Goal: Information Seeking & Learning: Learn about a topic

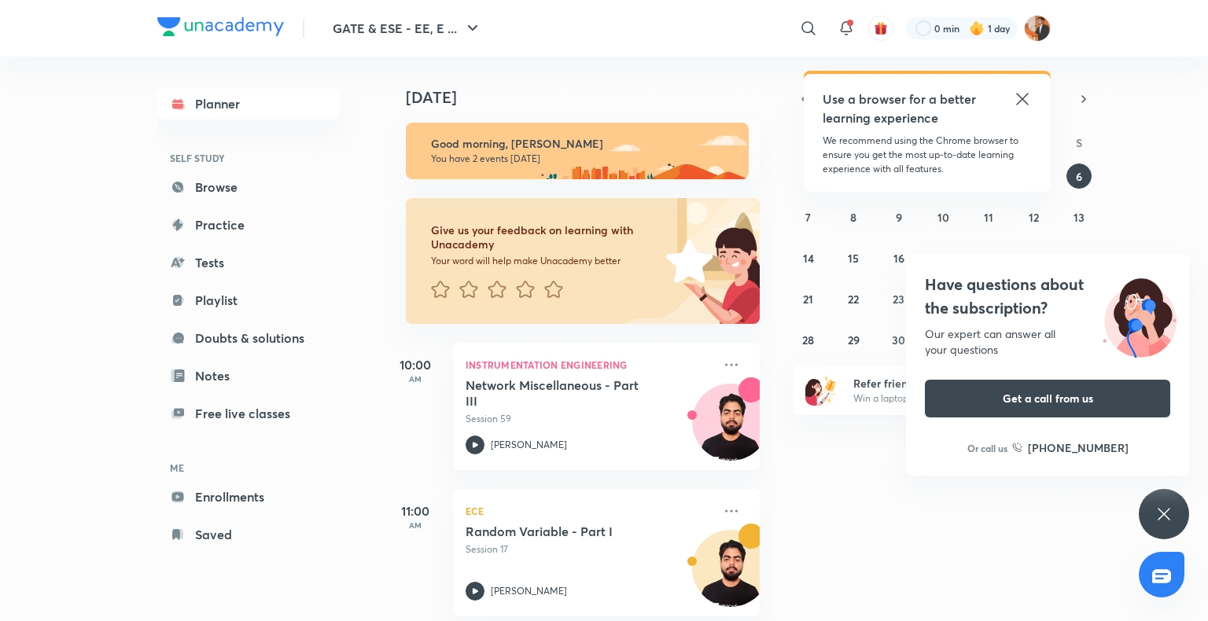
click at [1148, 507] on div "Have questions about the subscription? Our expert can answer all your questions…" at bounding box center [1164, 514] width 50 height 50
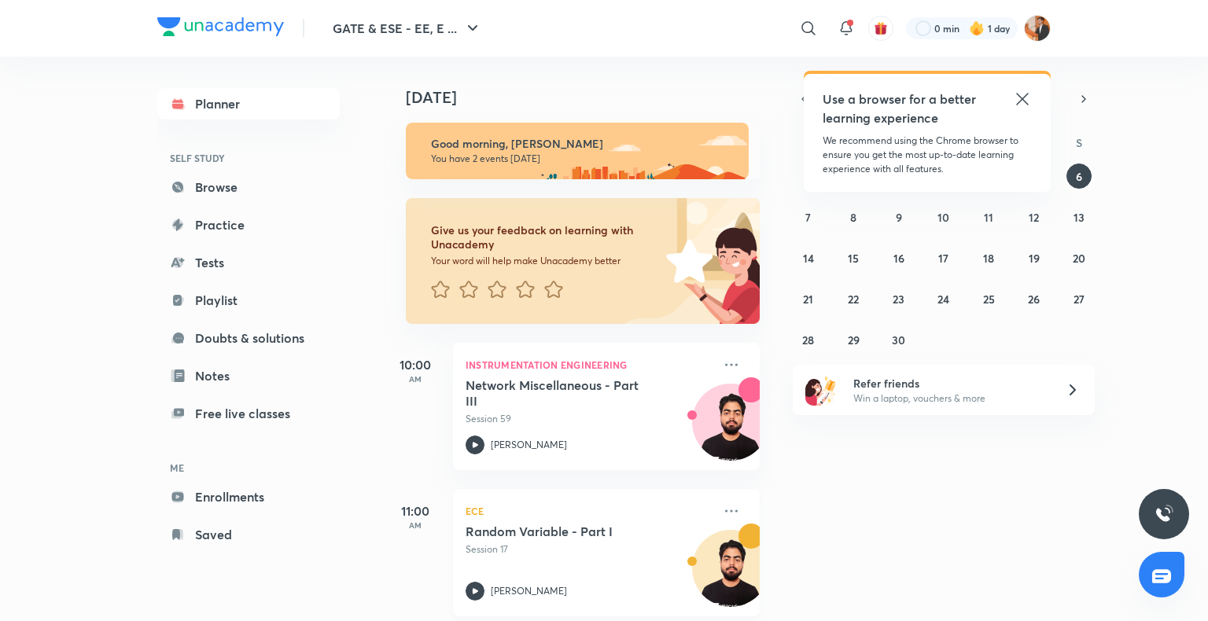
scroll to position [19, 0]
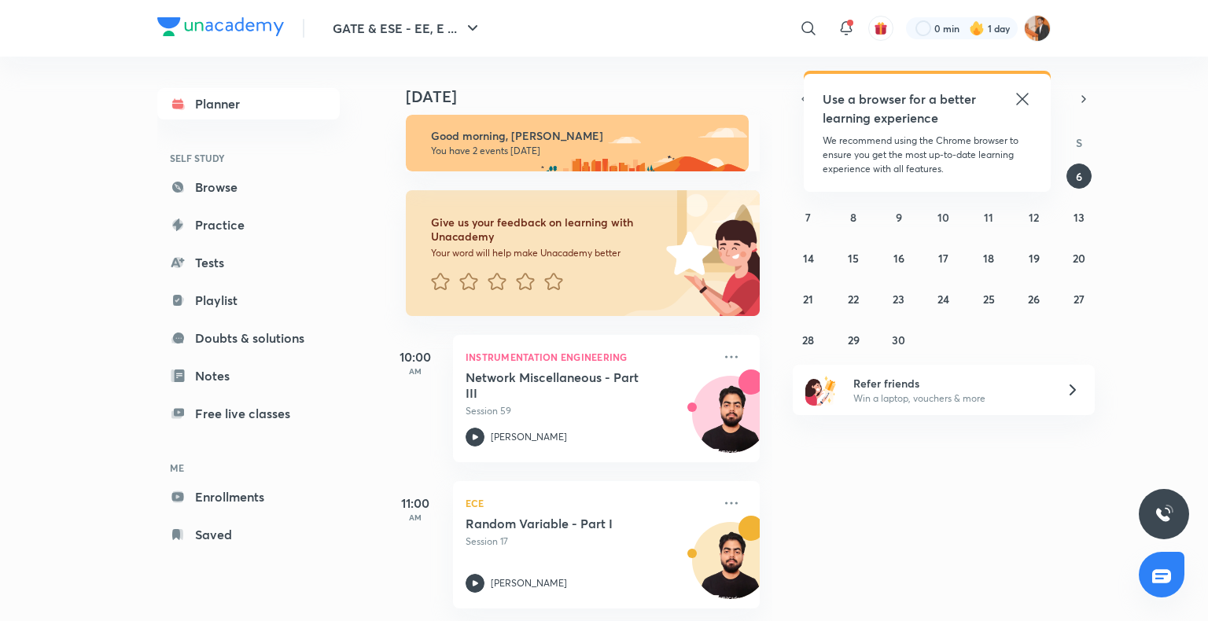
click at [1021, 96] on icon at bounding box center [1022, 99] width 19 height 19
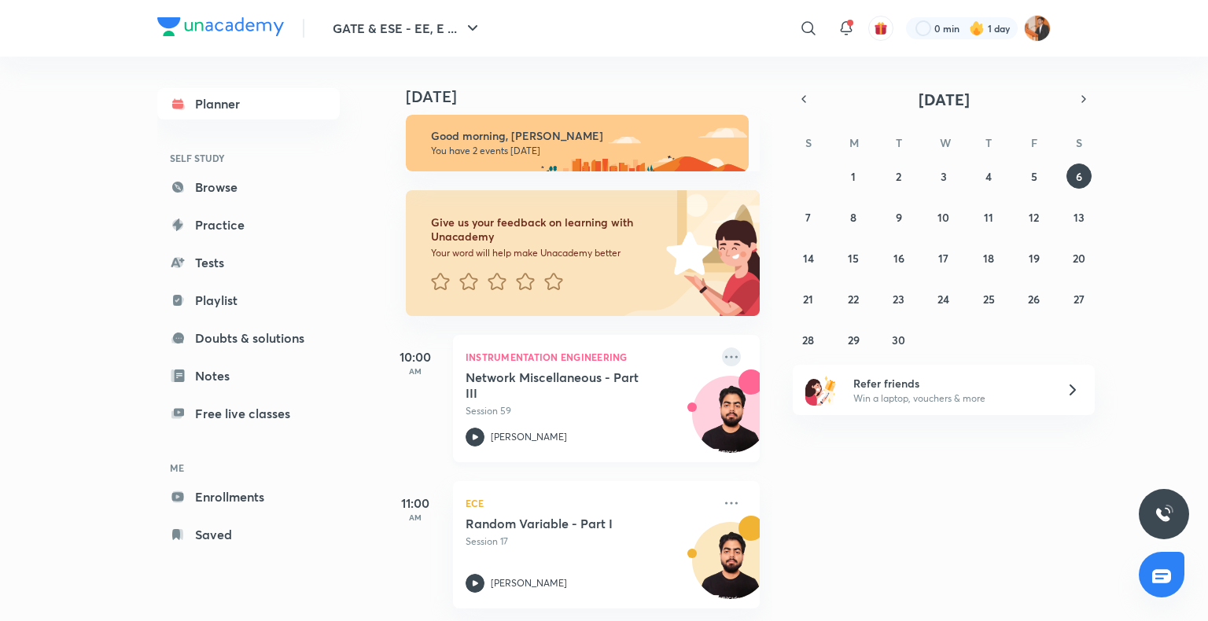
click at [725, 356] on icon at bounding box center [731, 357] width 13 height 2
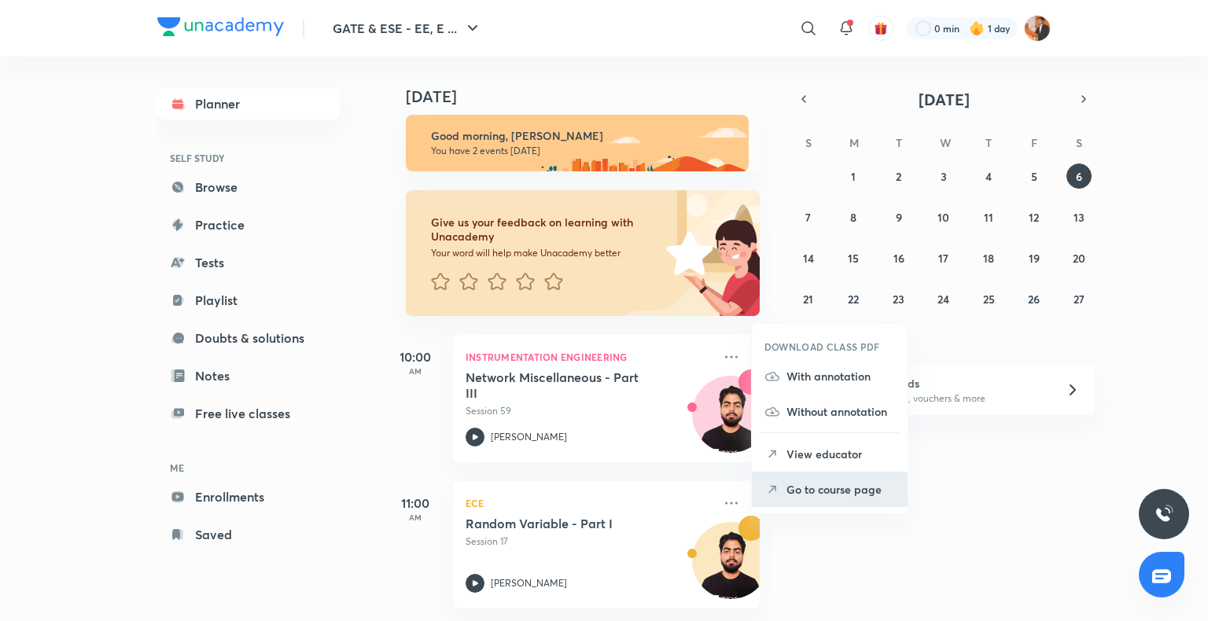
click at [802, 486] on p "Go to course page" at bounding box center [841, 489] width 109 height 17
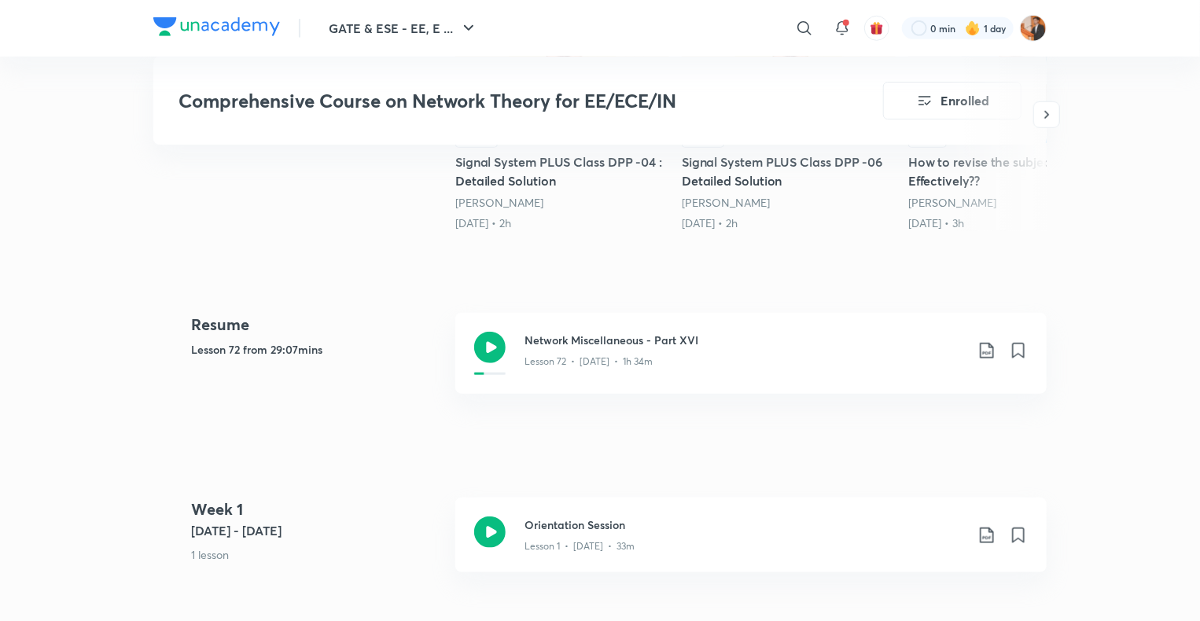
scroll to position [590, 0]
click at [783, 359] on div "Lesson 72 • [DATE] • 1h 34m" at bounding box center [745, 357] width 440 height 20
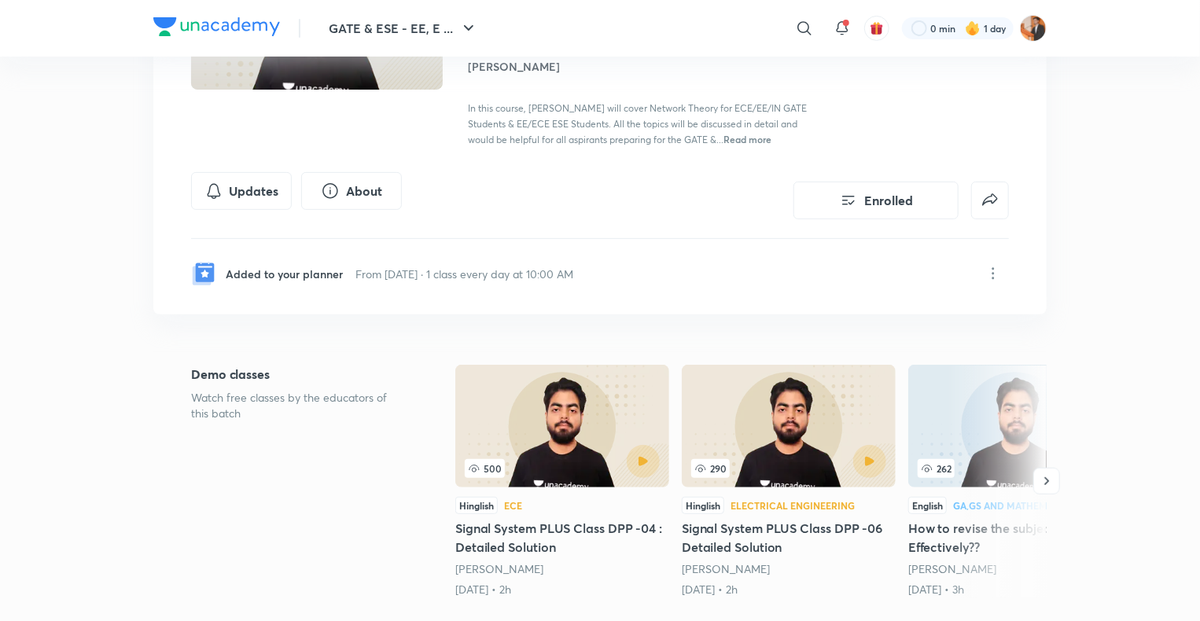
scroll to position [220, 0]
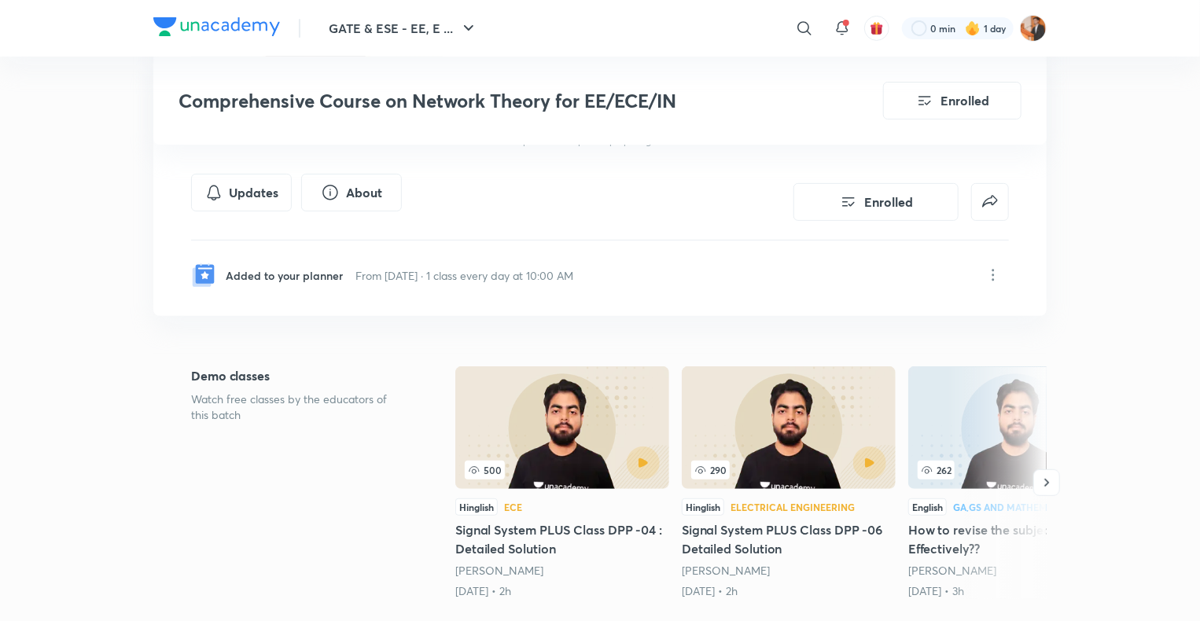
scroll to position [590, 0]
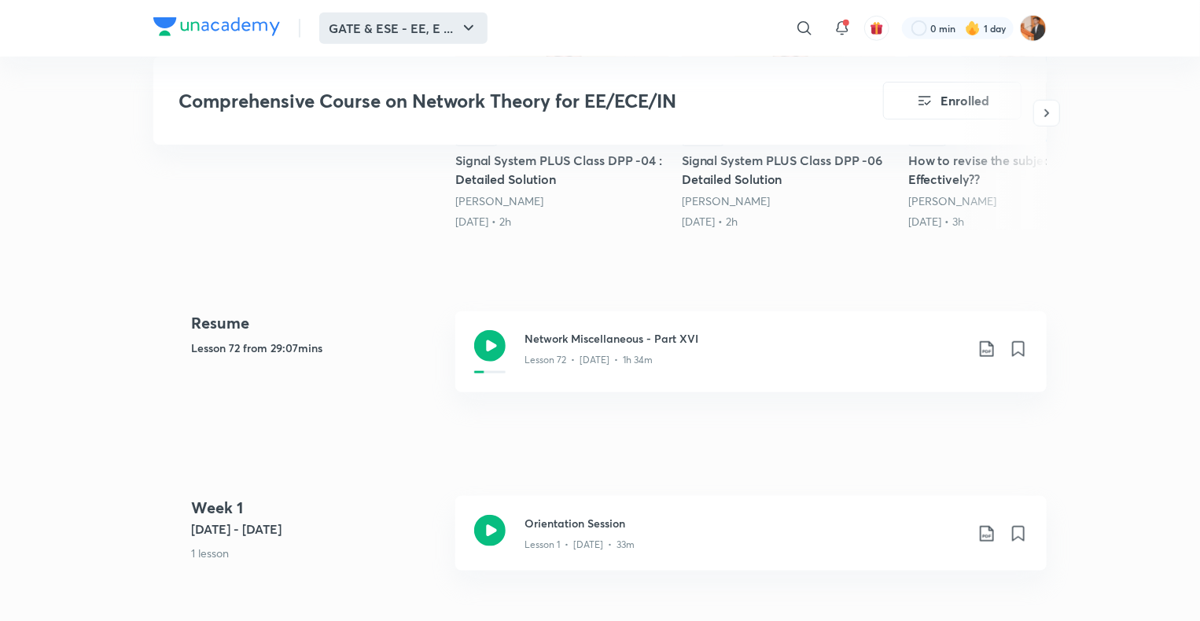
click at [426, 35] on button "GATE & ESE - EE, E ..." at bounding box center [403, 28] width 168 height 31
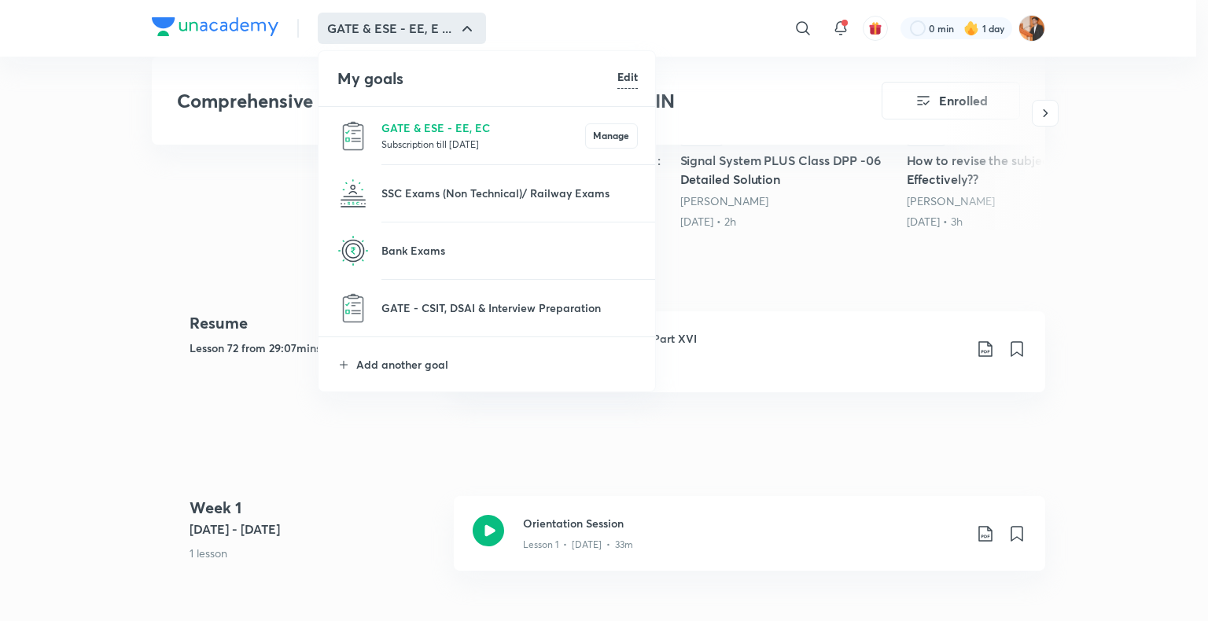
click at [466, 141] on p "Subscription till [DATE]" at bounding box center [483, 144] width 204 height 16
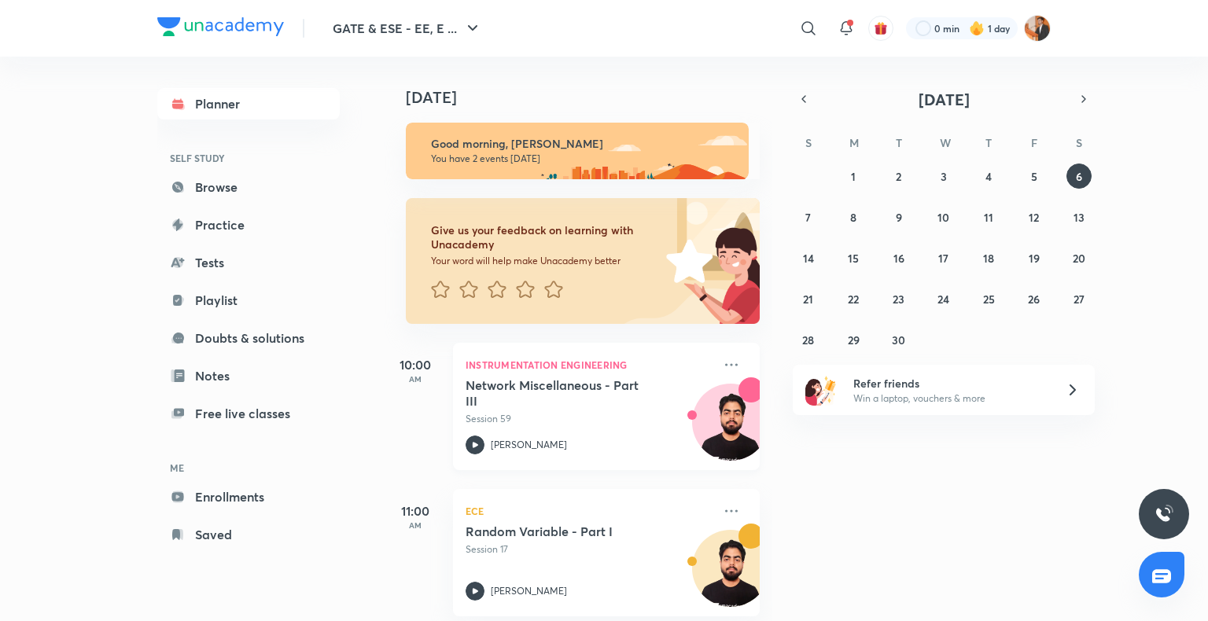
scroll to position [19, 0]
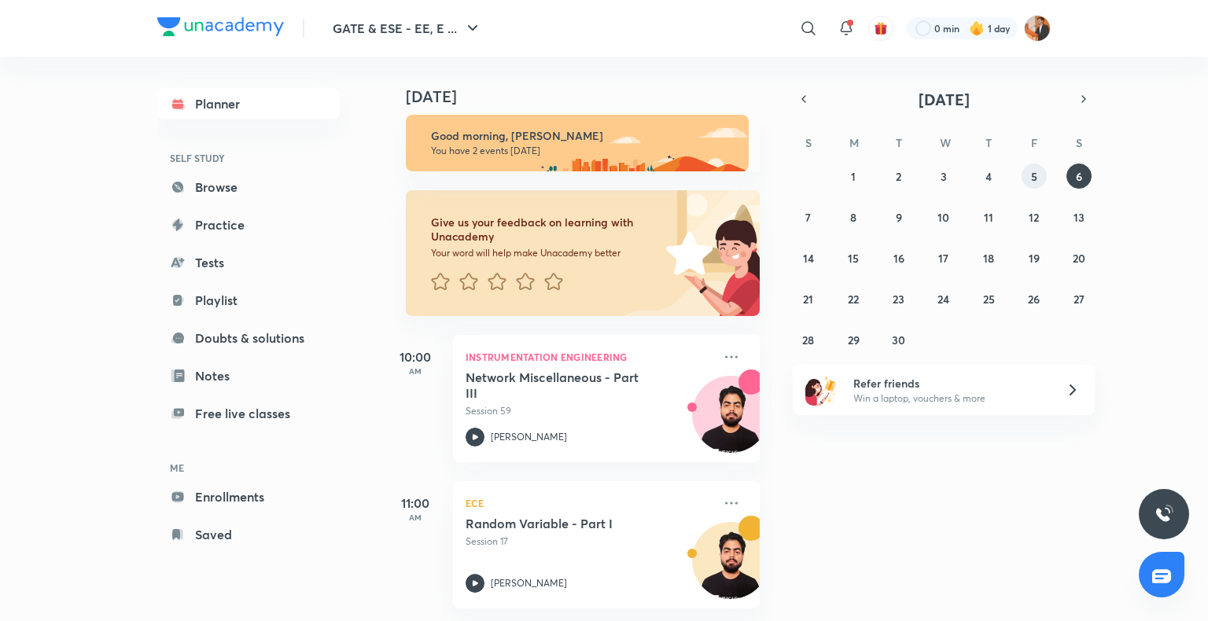
click at [1033, 182] on abbr "5" at bounding box center [1034, 176] width 6 height 15
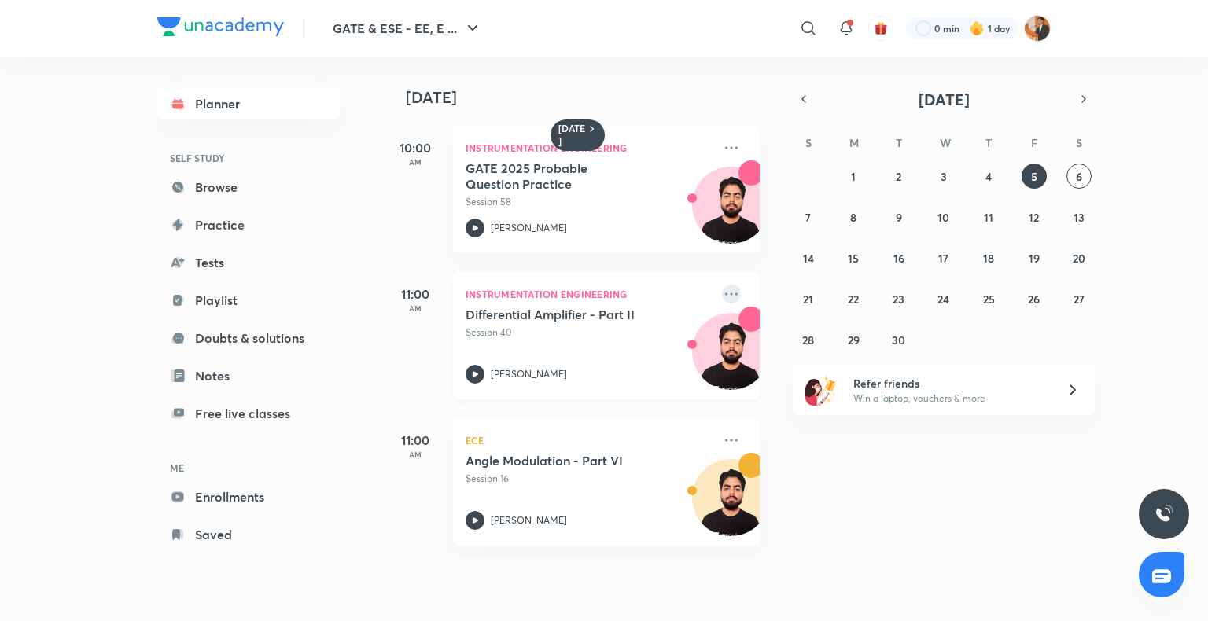
click at [722, 286] on icon at bounding box center [731, 294] width 19 height 19
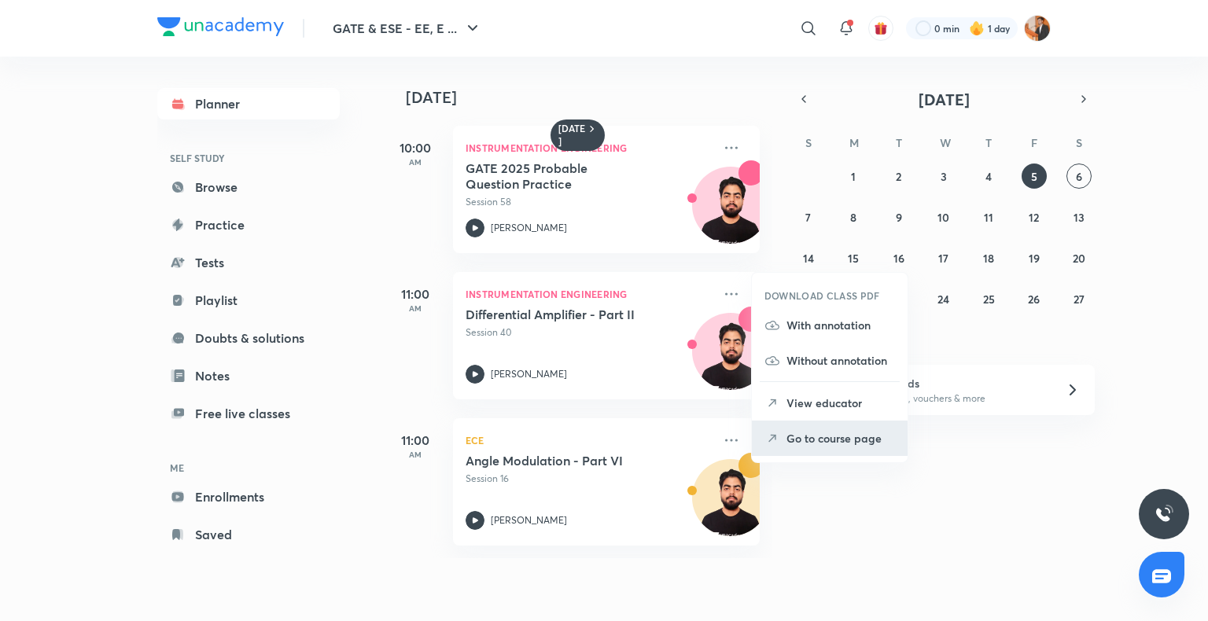
click at [830, 433] on p "Go to course page" at bounding box center [841, 438] width 109 height 17
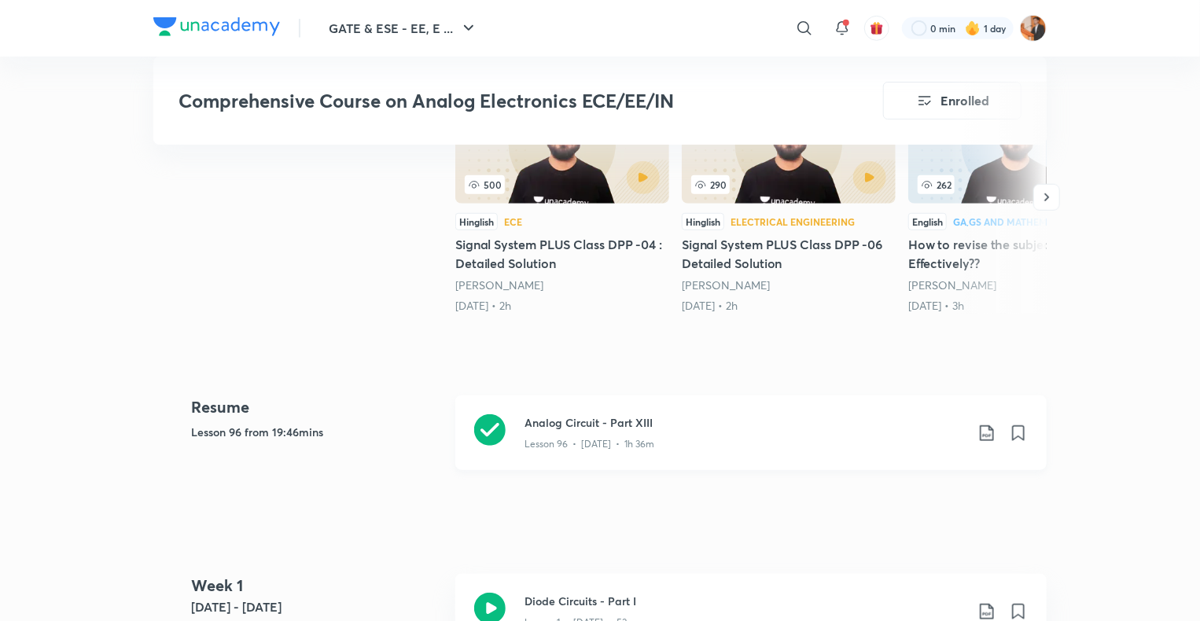
scroll to position [645, 0]
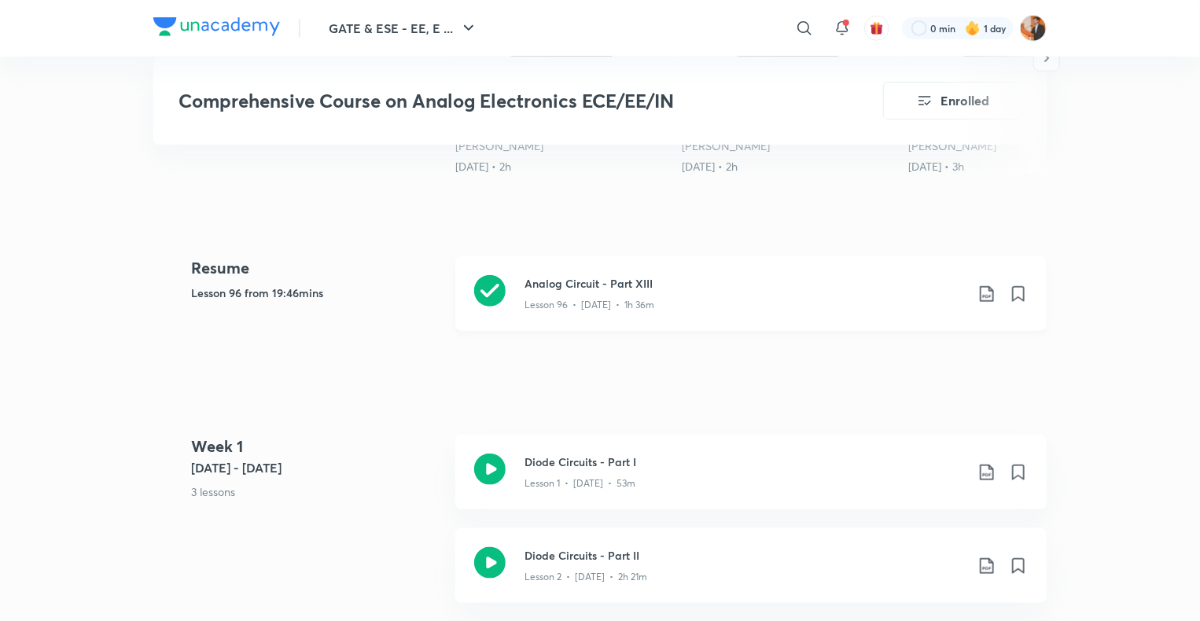
click at [757, 310] on div "Lesson 96 • [DATE] • 1h 36m" at bounding box center [745, 302] width 440 height 20
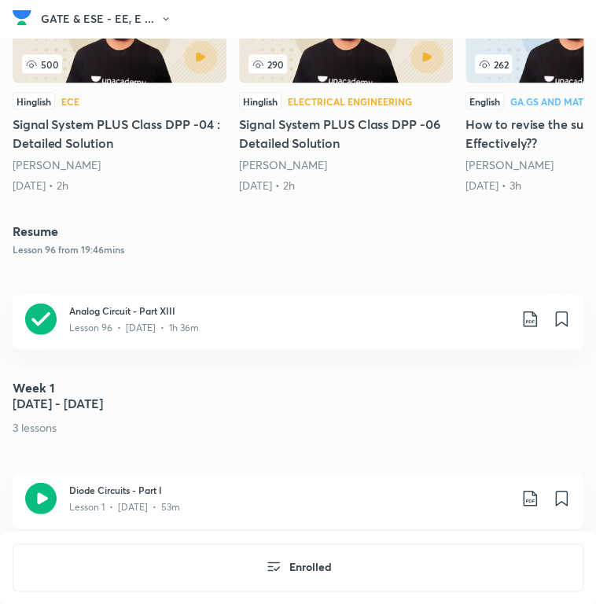
scroll to position [698, 0]
